Goal: Complete application form: Complete application form

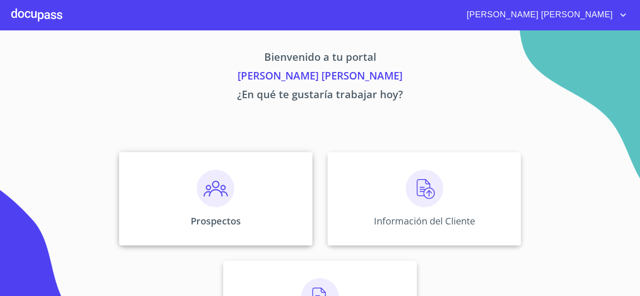
click at [255, 181] on div "Prospectos" at bounding box center [215, 199] width 193 height 94
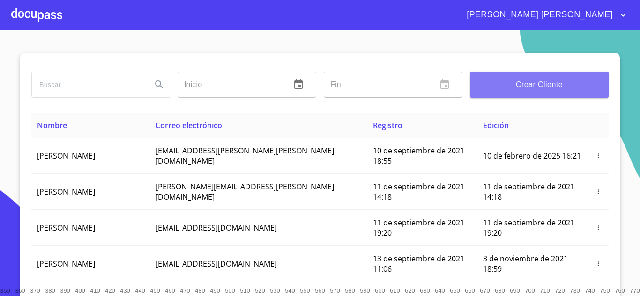
click at [533, 80] on span "Crear Cliente" at bounding box center [539, 84] width 124 height 13
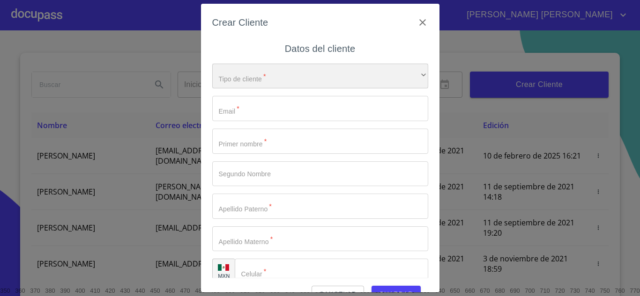
click at [251, 76] on div "​" at bounding box center [320, 76] width 216 height 25
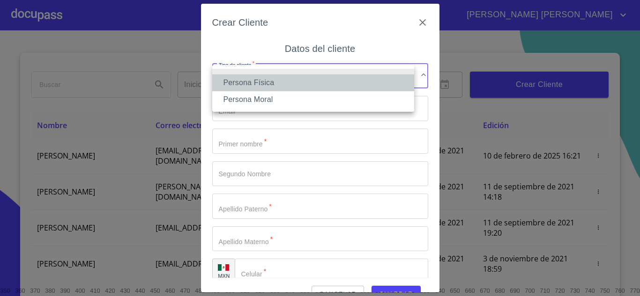
click at [265, 81] on li "Persona Física" at bounding box center [313, 82] width 202 height 17
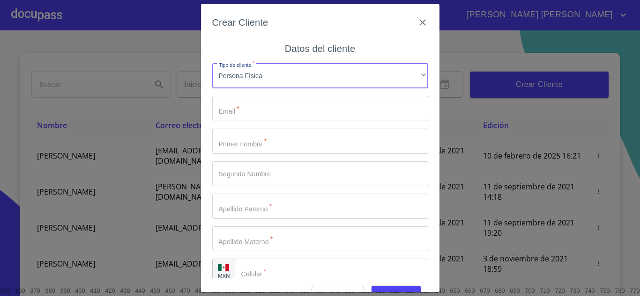
click at [259, 108] on input "Tipo de cliente   *" at bounding box center [320, 108] width 216 height 25
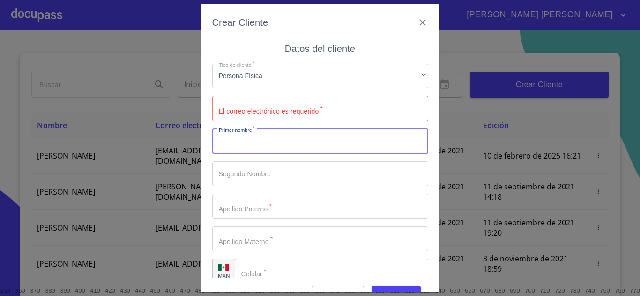
click at [242, 150] on input "Tipo de cliente   *" at bounding box center [320, 141] width 216 height 25
type input "[PERSON_NAME]"
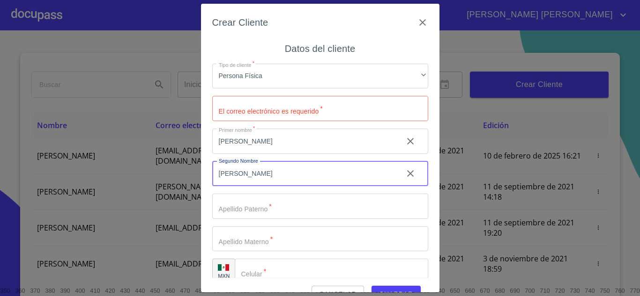
type input "[PERSON_NAME]"
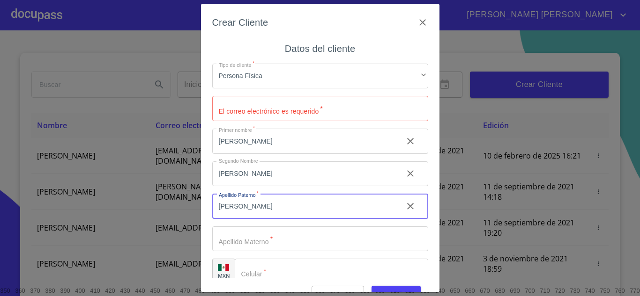
type input "[PERSON_NAME]"
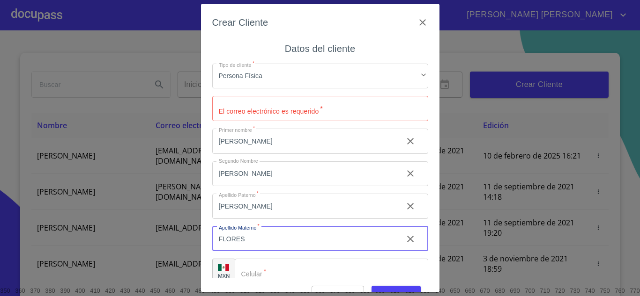
type input "FLORES"
click at [283, 274] on input "Tipo de cliente   *" at bounding box center [331, 271] width 193 height 25
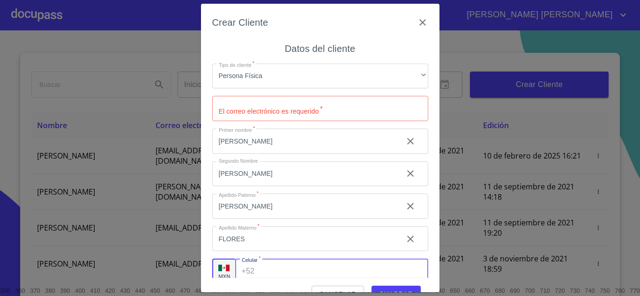
click at [258, 107] on input "Tipo de cliente   *" at bounding box center [320, 108] width 216 height 25
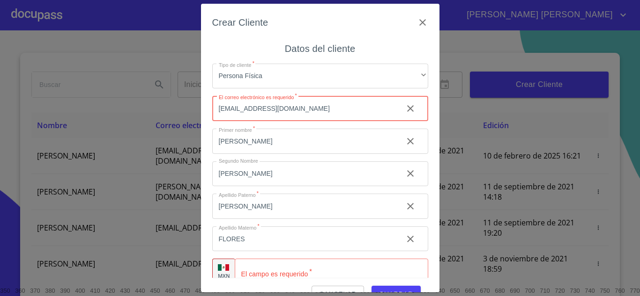
type input "[EMAIL_ADDRESS][DOMAIN_NAME]"
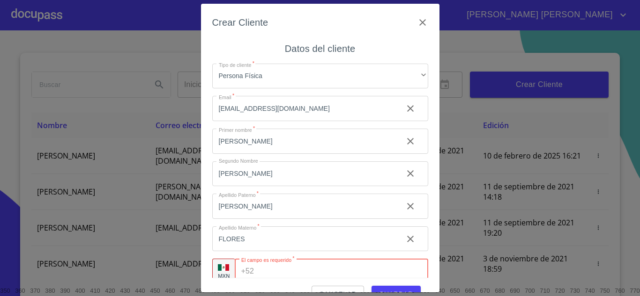
click at [295, 273] on input "Tipo de cliente   *" at bounding box center [343, 271] width 170 height 25
type input "[PHONE_NUMBER]"
click at [397, 289] on span "Guardar" at bounding box center [396, 295] width 34 height 12
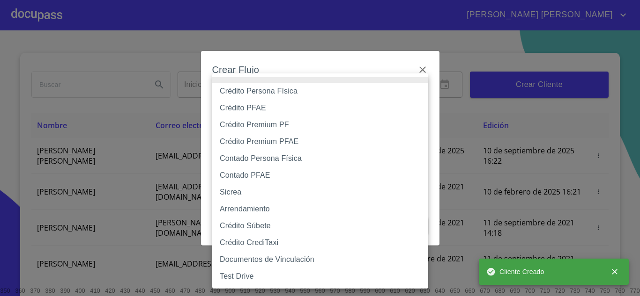
click at [309, 100] on body "[PERSON_NAME] [PERSON_NAME] Inicio ​ Fin ​ Crear Cliente Nombre Correo electrón…" at bounding box center [320, 148] width 640 height 296
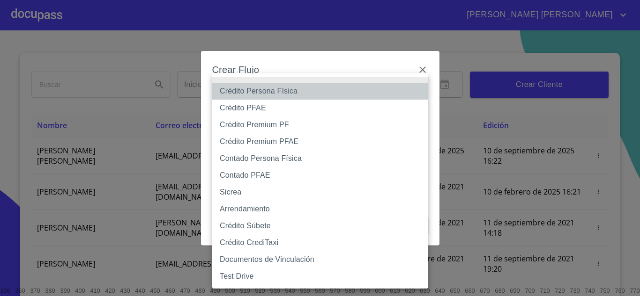
click at [275, 90] on li "Crédito Persona Física" at bounding box center [320, 91] width 216 height 17
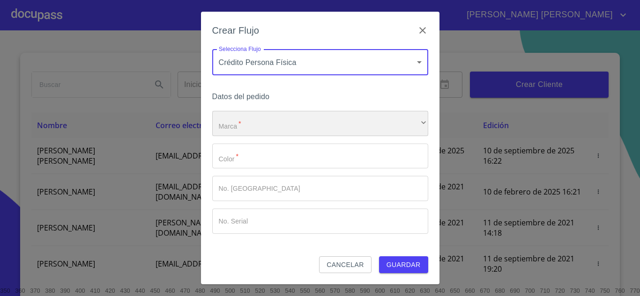
click at [242, 122] on div "​" at bounding box center [320, 123] width 216 height 25
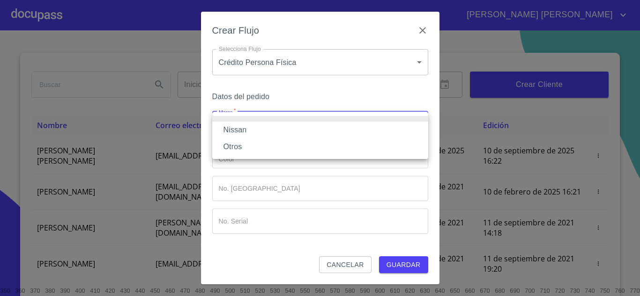
click at [306, 64] on div at bounding box center [320, 148] width 640 height 296
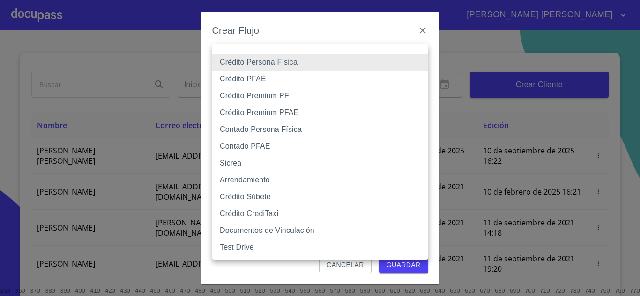
click at [341, 62] on body "[PERSON_NAME] [PERSON_NAME] Inicio ​ Fin ​ Crear Cliente Nombre Correo electrón…" at bounding box center [320, 148] width 640 height 296
click at [283, 132] on li "Contado Persona Física" at bounding box center [320, 129] width 216 height 17
type input "60bf975b0d9865ccc2471536"
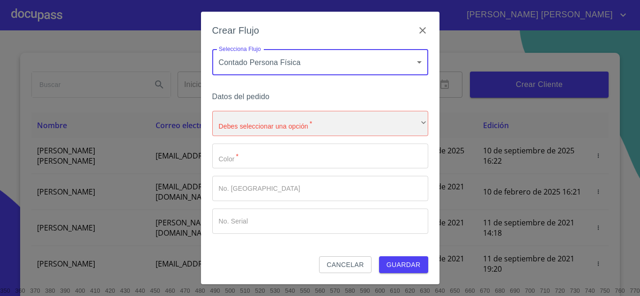
click at [258, 118] on div "​" at bounding box center [320, 123] width 216 height 25
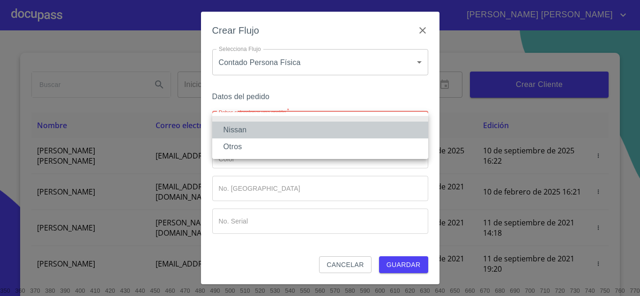
click at [250, 126] on li "Nissan" at bounding box center [320, 130] width 216 height 17
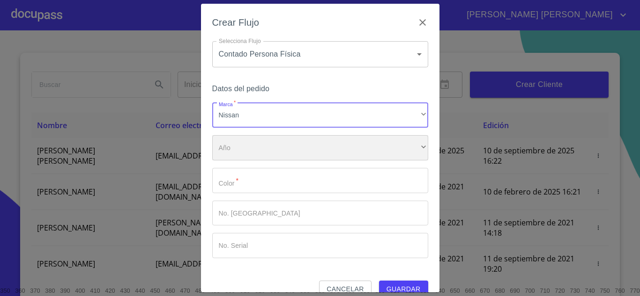
click at [252, 156] on div "​" at bounding box center [320, 147] width 216 height 25
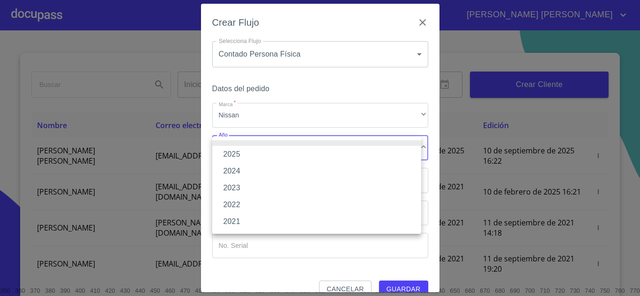
click at [247, 146] on li "2025" at bounding box center [316, 154] width 209 height 17
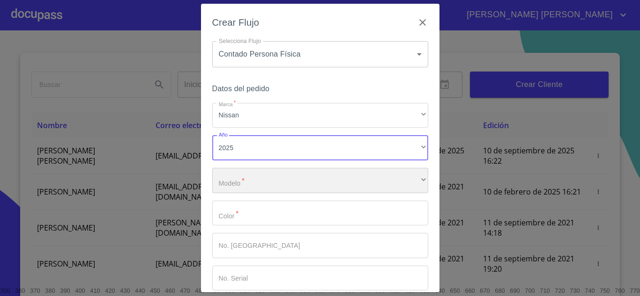
click at [252, 178] on div "​" at bounding box center [320, 180] width 216 height 25
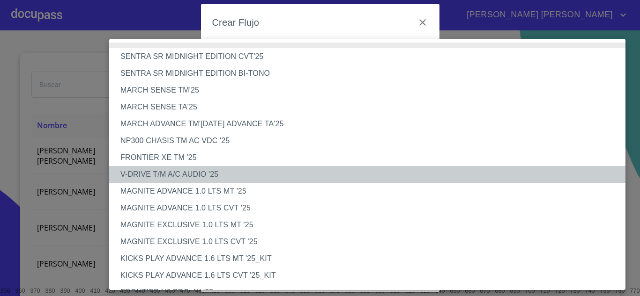
click at [178, 174] on li "V-DRIVE T/M A/C AUDIO '25" at bounding box center [370, 174] width 523 height 17
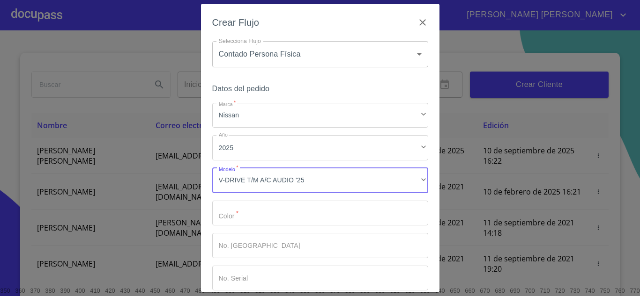
click at [236, 212] on input "Marca   *" at bounding box center [320, 213] width 216 height 25
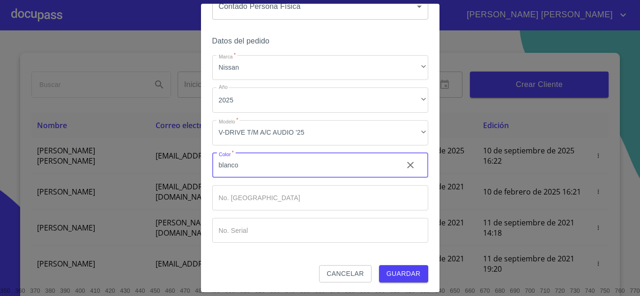
scroll to position [49, 0]
type input "blanco"
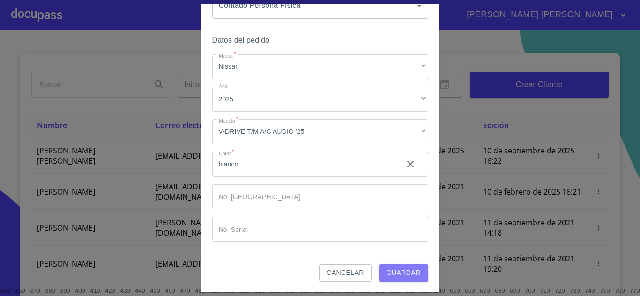
click at [402, 272] on span "Guardar" at bounding box center [403, 273] width 34 height 12
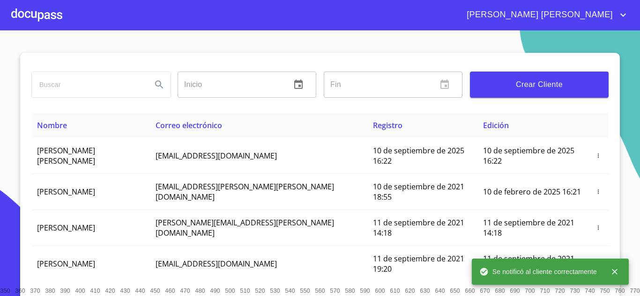
click at [57, 14] on div at bounding box center [36, 15] width 51 height 30
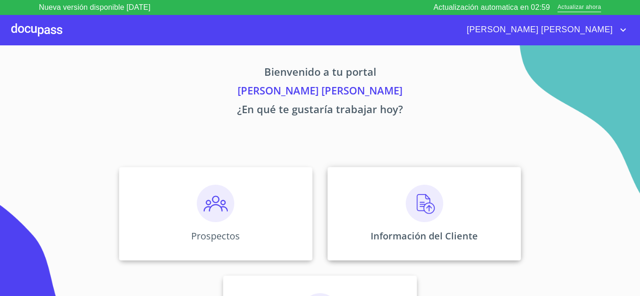
click at [374, 199] on div "Información del Cliente" at bounding box center [423, 214] width 193 height 94
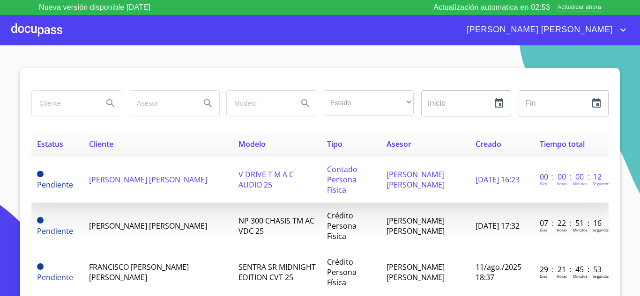
click at [140, 178] on span "[PERSON_NAME] [PERSON_NAME]" at bounding box center [148, 180] width 118 height 10
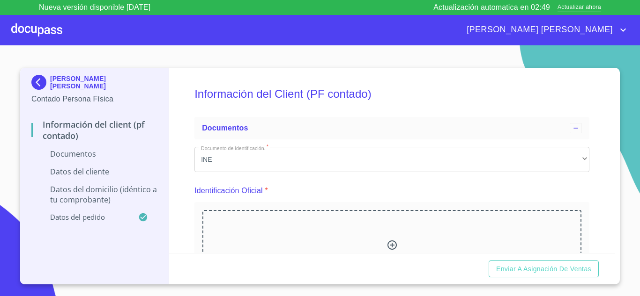
click at [389, 244] on icon at bounding box center [391, 245] width 9 height 9
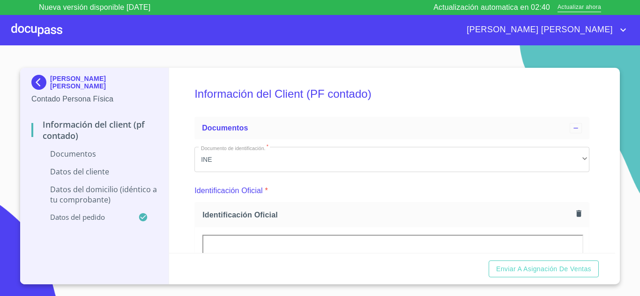
drag, startPoint x: 612, startPoint y: 84, endPoint x: 612, endPoint y: 91, distance: 7.0
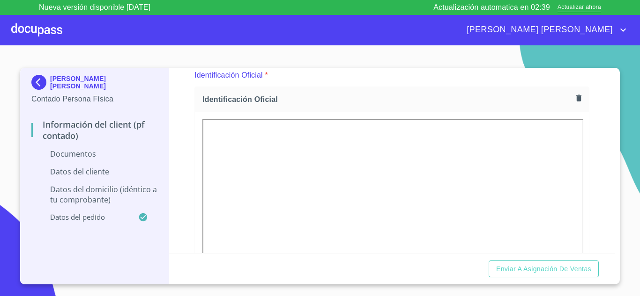
scroll to position [147, 0]
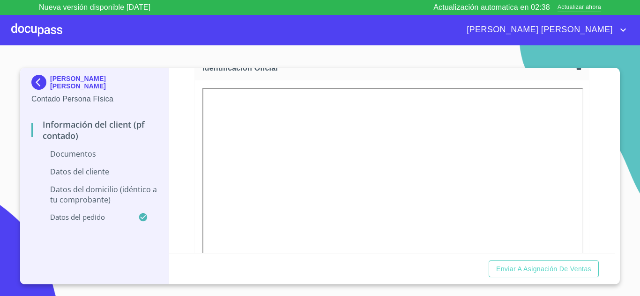
click at [589, 149] on div "Información del Client (PF contado) Documentos Documento de identificación.   *…" at bounding box center [392, 160] width 446 height 185
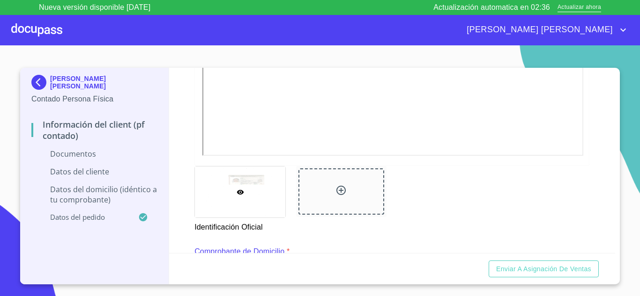
scroll to position [346, 0]
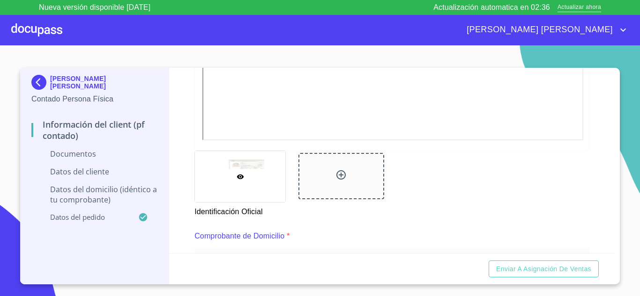
click at [342, 177] on icon at bounding box center [340, 174] width 11 height 11
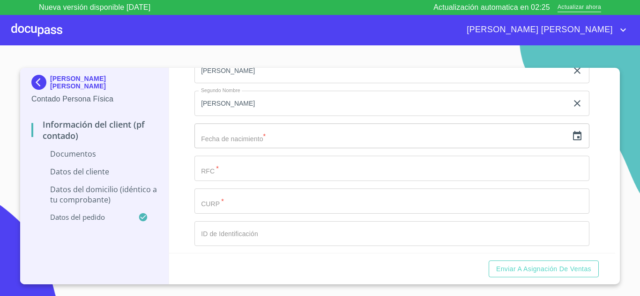
scroll to position [1050, 0]
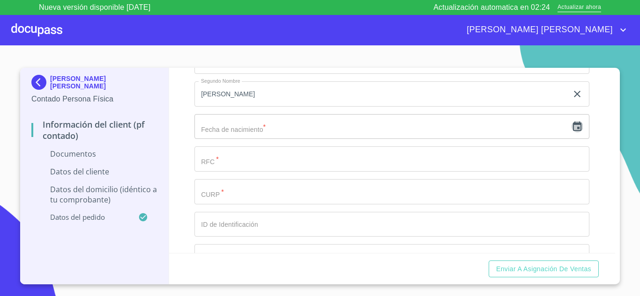
click at [571, 127] on icon "button" at bounding box center [576, 126] width 11 height 11
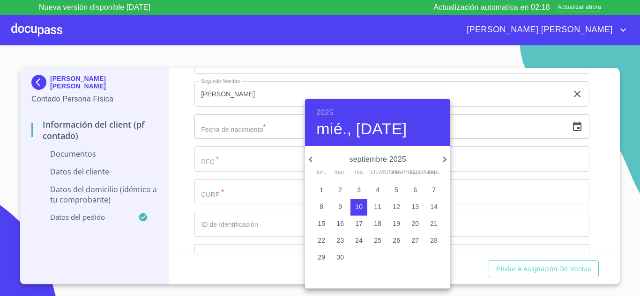
click at [323, 110] on h6 "2025" at bounding box center [324, 112] width 17 height 13
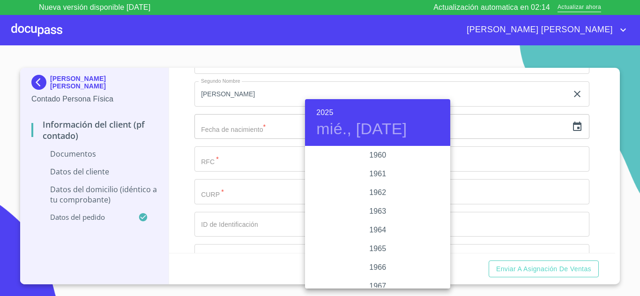
scroll to position [632, 0]
click at [383, 178] on div "1960" at bounding box center [377, 180] width 145 height 19
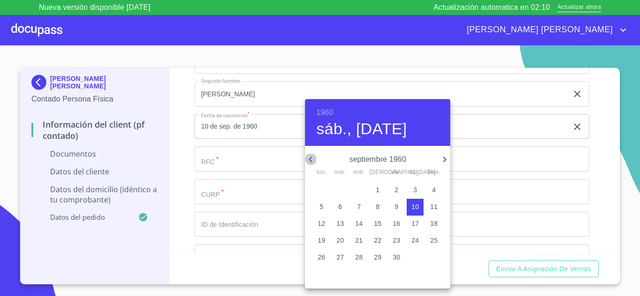
click at [312, 159] on icon "button" at bounding box center [310, 159] width 11 height 11
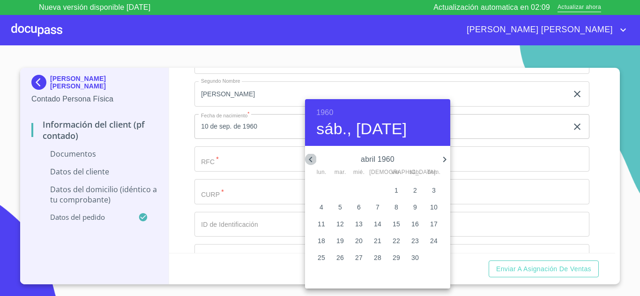
click at [312, 159] on icon "button" at bounding box center [310, 159] width 11 height 11
click at [444, 159] on icon "button" at bounding box center [444, 159] width 11 height 11
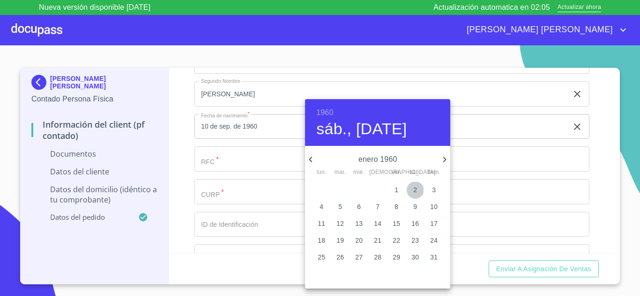
click at [418, 188] on span "2" at bounding box center [414, 189] width 17 height 9
type input "2 de ene. de 1960"
click at [240, 166] on div at bounding box center [320, 148] width 640 height 296
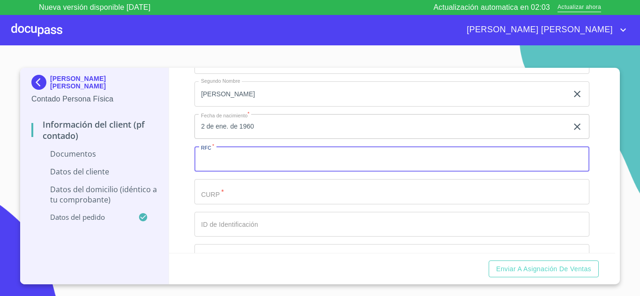
click at [238, 162] on input "Documento de identificación.   *" at bounding box center [391, 159] width 395 height 25
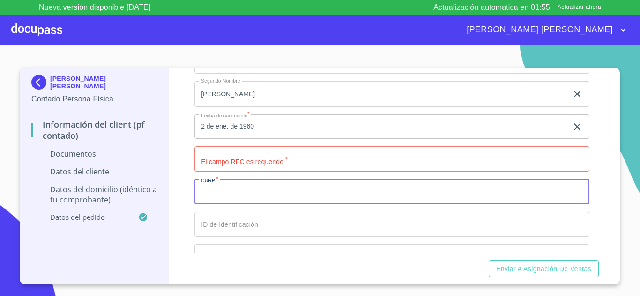
click at [223, 198] on input "Documento de identificación.   *" at bounding box center [391, 191] width 395 height 25
type input "MOFE600102MJCTLL08"
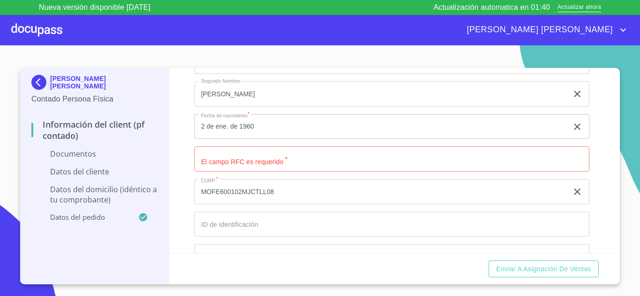
click at [594, 212] on div "Información del Client (PF contado) Documentos Documento de identificación.   *…" at bounding box center [392, 160] width 446 height 185
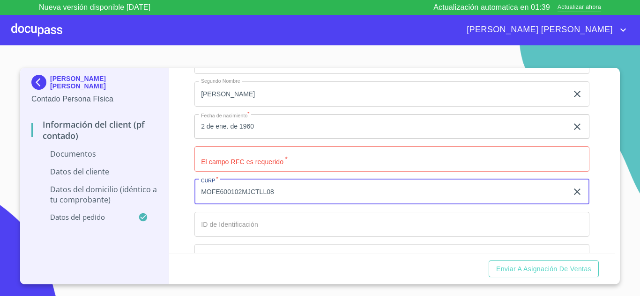
drag, startPoint x: 201, startPoint y: 191, endPoint x: 268, endPoint y: 192, distance: 67.0
click at [279, 191] on input "MOFE600102MJCTLL08" at bounding box center [380, 191] width 373 height 25
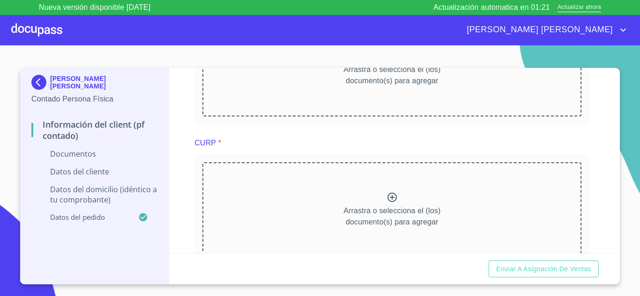
scroll to position [582, 0]
click at [362, 205] on div "Arrastra o selecciona el (los) documento(s) para agregar" at bounding box center [391, 210] width 379 height 96
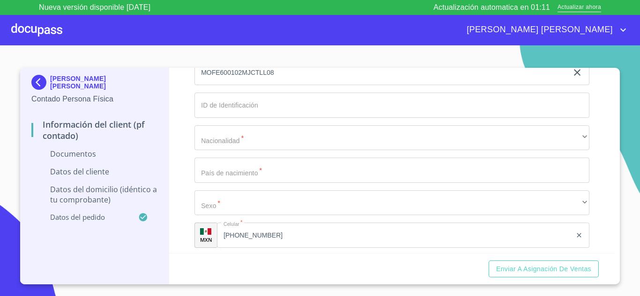
scroll to position [1405, 0]
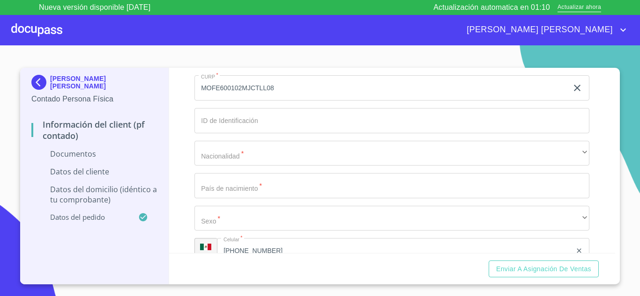
click at [249, 117] on input "Documento de identificación.   *" at bounding box center [391, 120] width 395 height 25
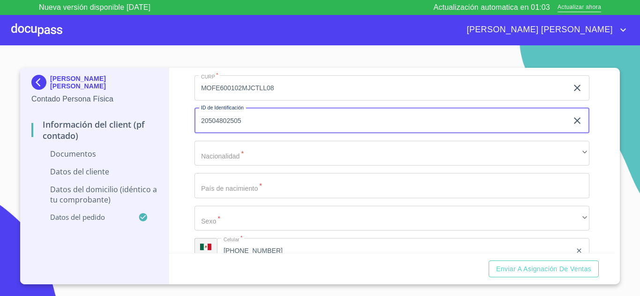
type input "20504802505"
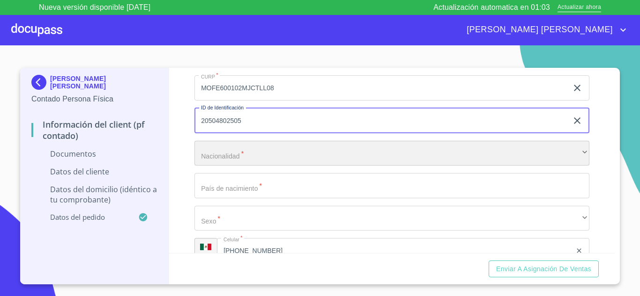
click at [222, 149] on div "​" at bounding box center [391, 153] width 395 height 25
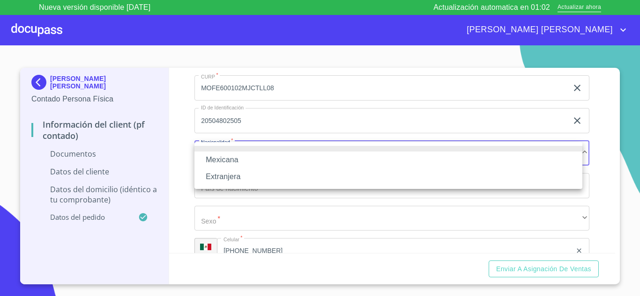
click at [223, 165] on li "Mexicana" at bounding box center [388, 160] width 388 height 17
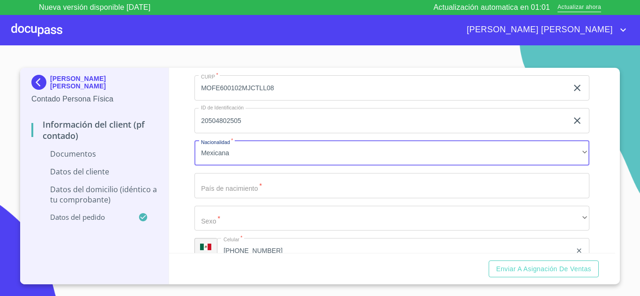
click at [223, 188] on input "Documento de identificación.   *" at bounding box center [391, 185] width 395 height 25
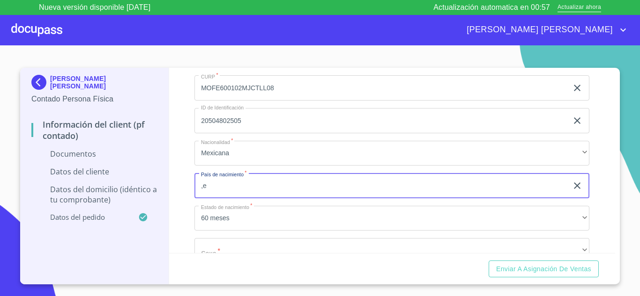
type input ","
type input "[GEOGRAPHIC_DATA]"
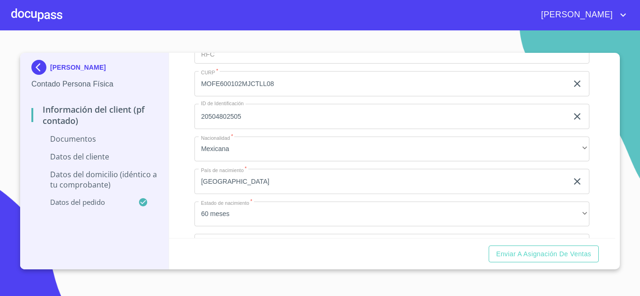
scroll to position [1451, 0]
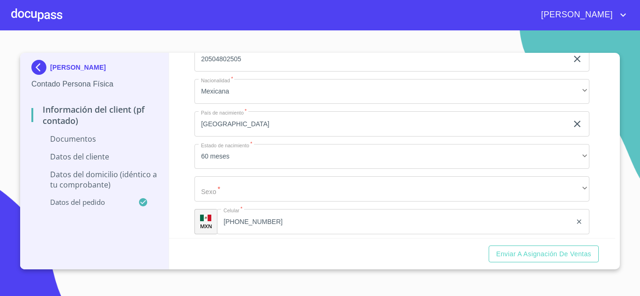
click at [241, 127] on input "[GEOGRAPHIC_DATA]" at bounding box center [380, 123] width 373 height 25
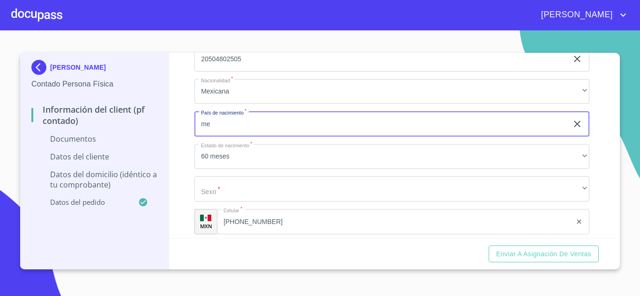
type input "m"
type input "[GEOGRAPHIC_DATA]"
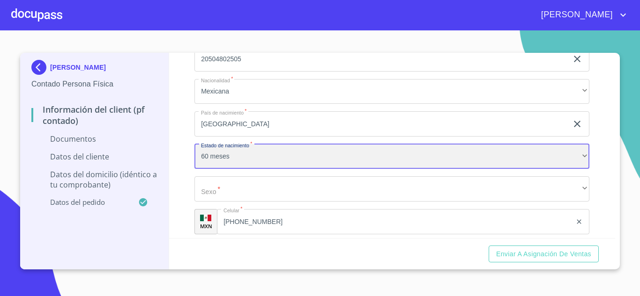
click at [252, 164] on div "60 meses" at bounding box center [391, 156] width 395 height 25
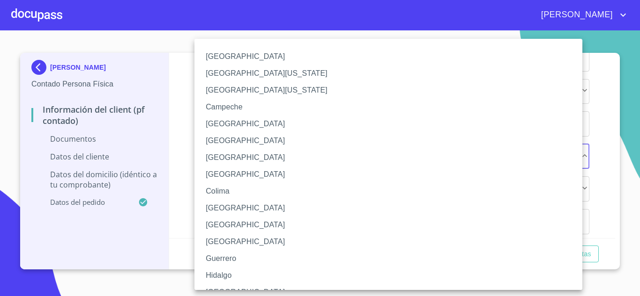
scroll to position [11, 0]
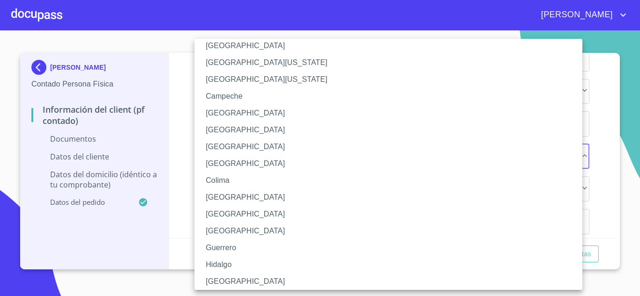
click at [230, 278] on li "[GEOGRAPHIC_DATA]" at bounding box center [391, 281] width 395 height 17
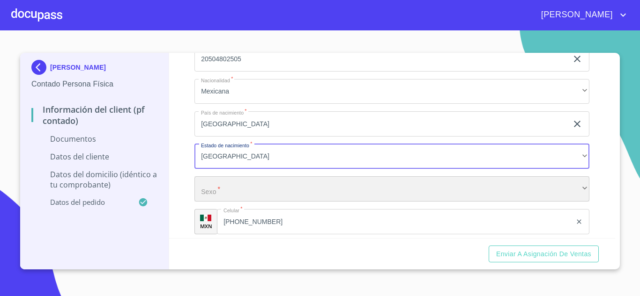
click at [244, 182] on div "​" at bounding box center [391, 189] width 395 height 25
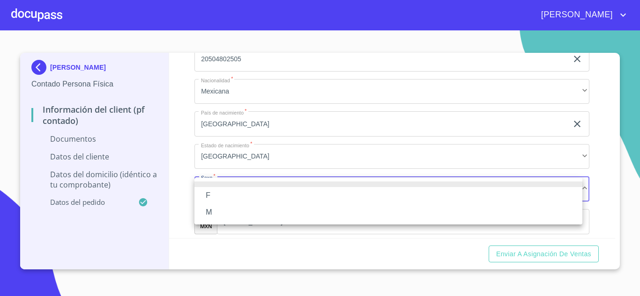
click at [221, 210] on li "M" at bounding box center [388, 212] width 388 height 17
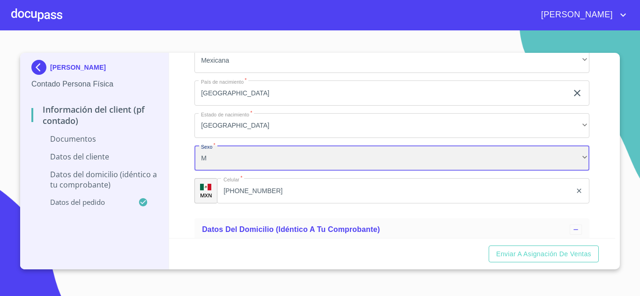
scroll to position [1498, 0]
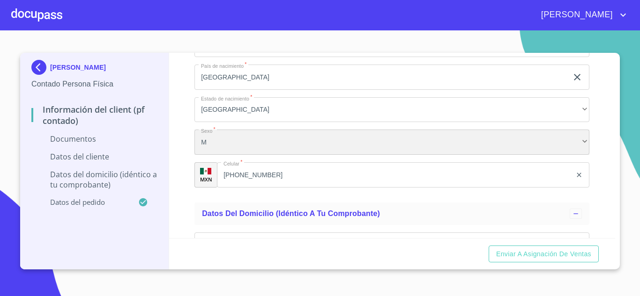
click at [222, 144] on div "M" at bounding box center [391, 142] width 395 height 25
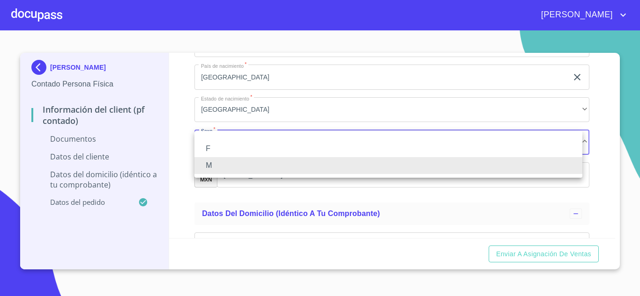
click at [224, 144] on li "F" at bounding box center [388, 148] width 388 height 17
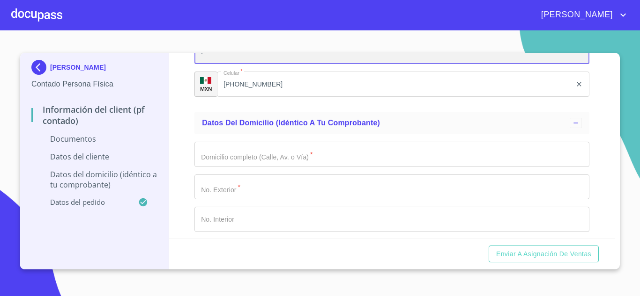
scroll to position [1592, 0]
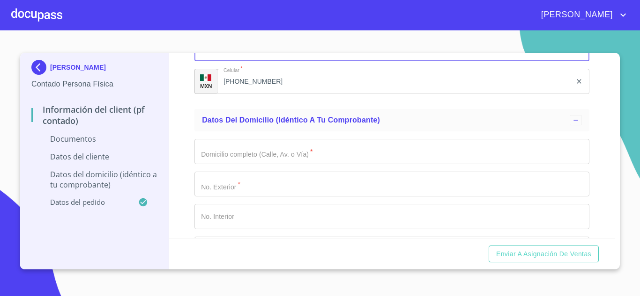
click at [240, 157] on input "Documento de identificación.   *" at bounding box center [391, 151] width 395 height 25
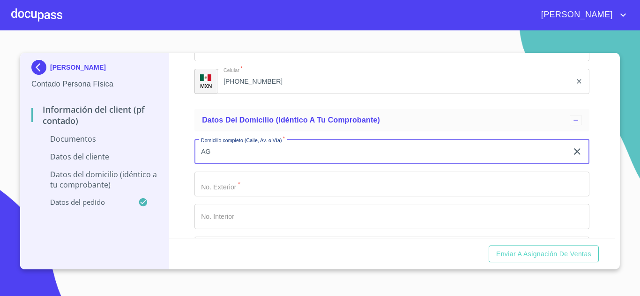
type input "A"
type input "FELIPE CARRILLO PUERTO"
click at [239, 182] on input "Documento de identificación.   *" at bounding box center [391, 184] width 395 height 25
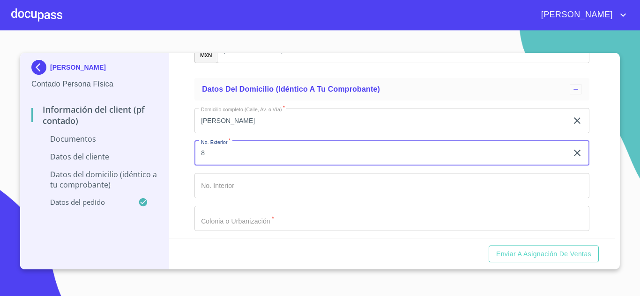
scroll to position [1639, 0]
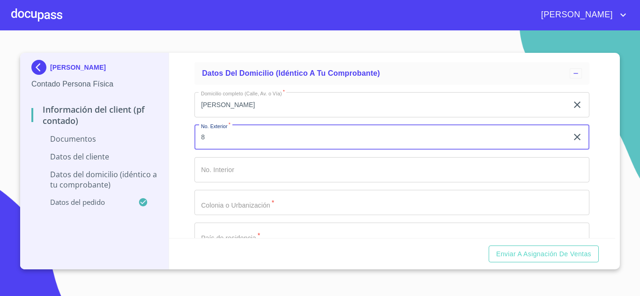
type input "8"
click at [228, 208] on input "Documento de identificación.   *" at bounding box center [391, 202] width 395 height 25
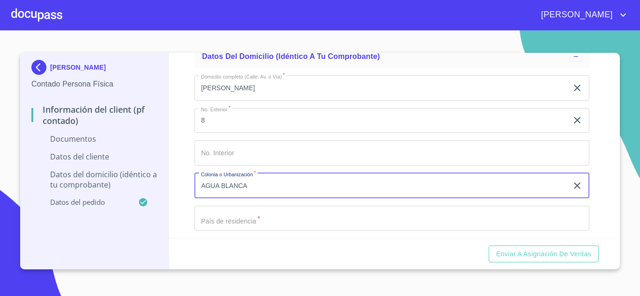
scroll to position [1686, 0]
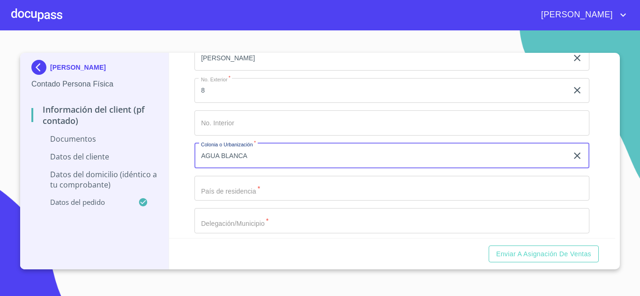
type input "AGUA BLANCA"
click at [248, 196] on input "Documento de identificación.   *" at bounding box center [391, 188] width 395 height 25
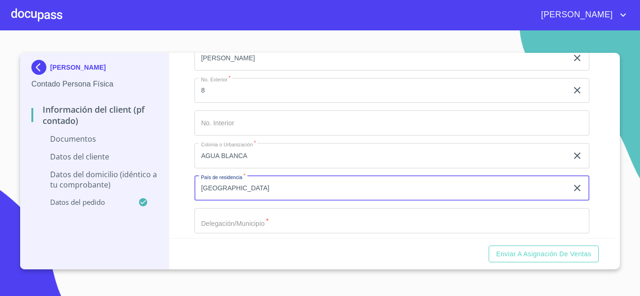
type input "MEXICO"
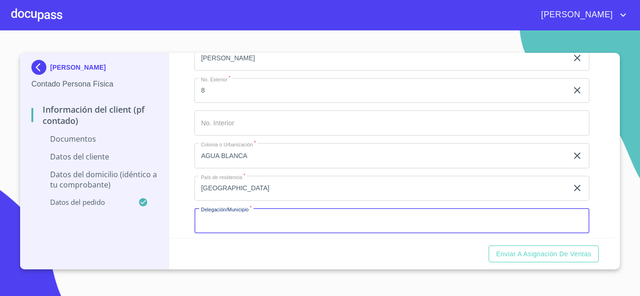
click at [249, 228] on input "Documento de identificación.   *" at bounding box center [391, 220] width 395 height 25
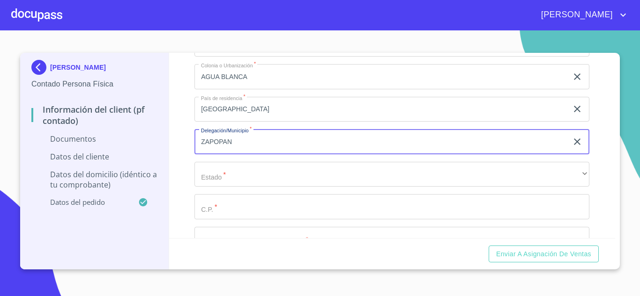
scroll to position [1779, 0]
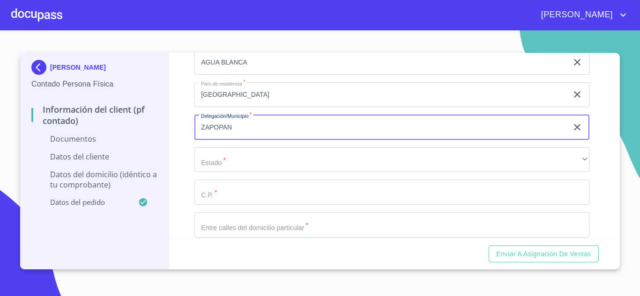
type input "ZAPOPAN"
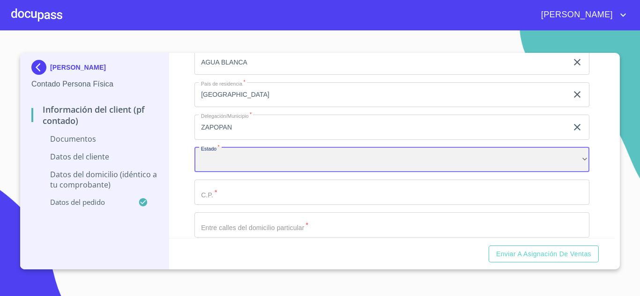
click at [227, 163] on div "​" at bounding box center [391, 159] width 395 height 25
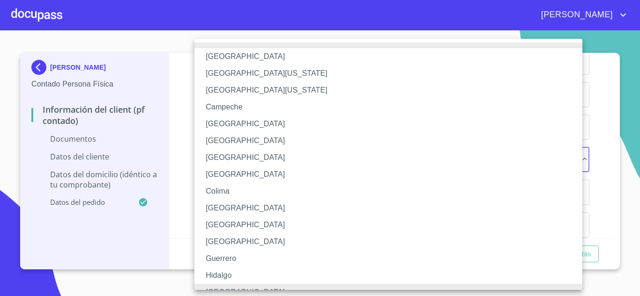
scroll to position [11, 0]
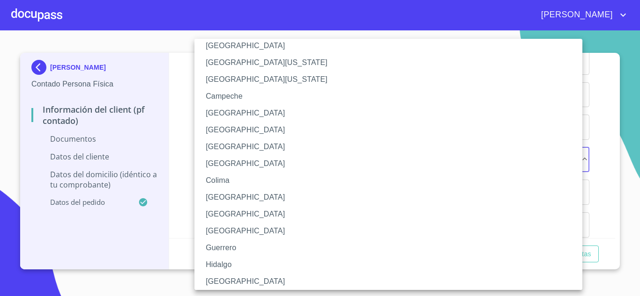
click at [229, 284] on li "Jalisco" at bounding box center [391, 281] width 395 height 17
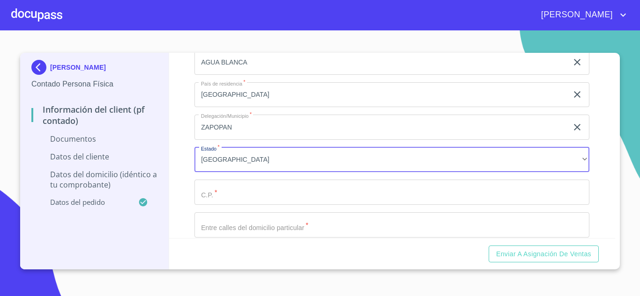
click at [227, 196] on input "Documento de identificación.   *" at bounding box center [391, 192] width 395 height 25
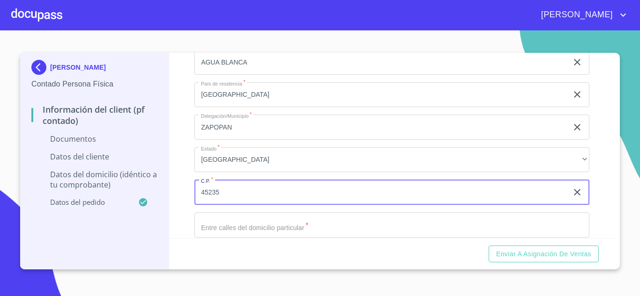
type input "45235"
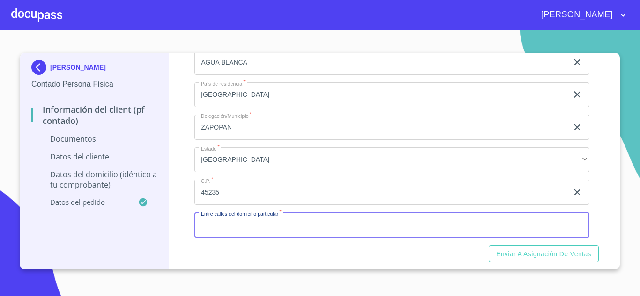
click at [244, 228] on input "Documento de identificación.   *" at bounding box center [391, 225] width 395 height 25
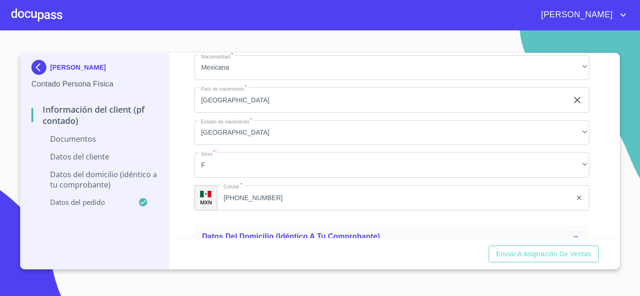
scroll to position [1241, 0]
